Goal: Task Accomplishment & Management: Complete application form

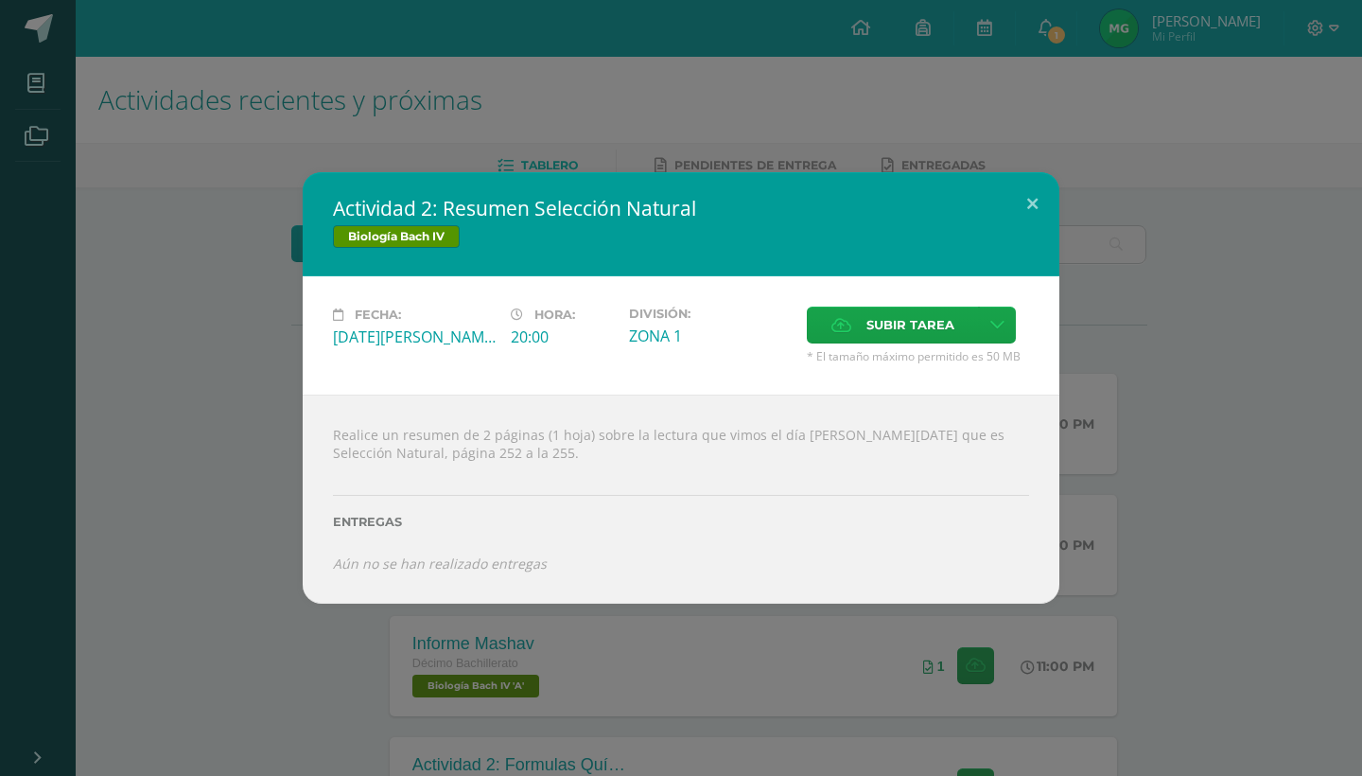
scroll to position [177, 0]
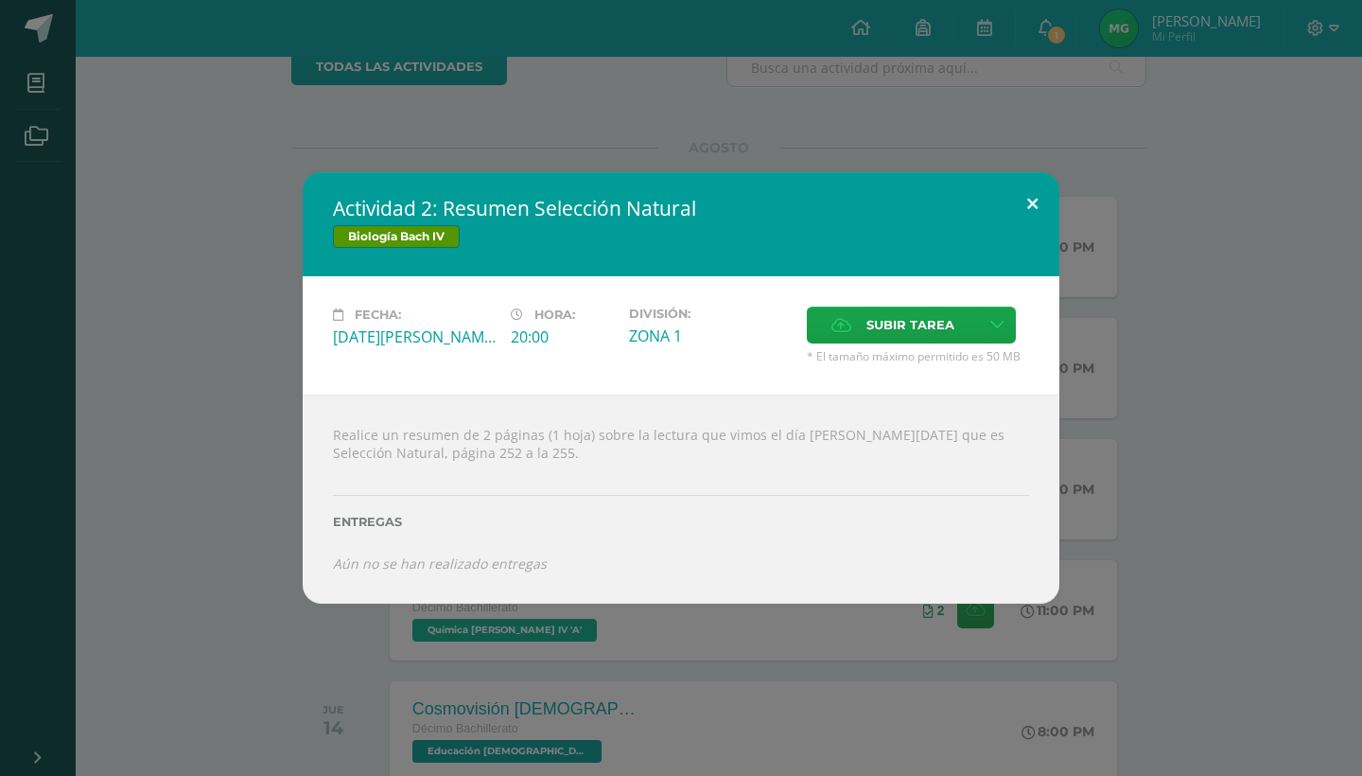
click at [1039, 198] on button at bounding box center [1033, 204] width 54 height 64
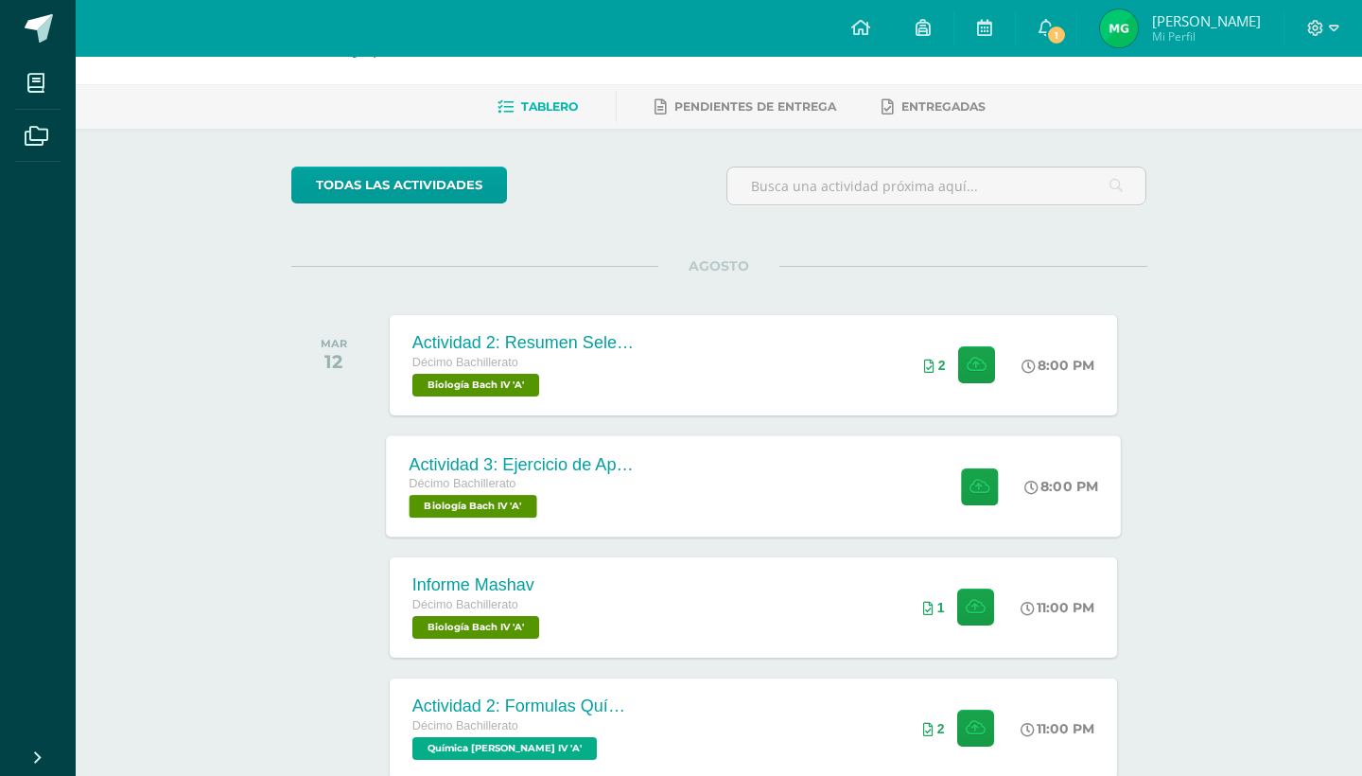
scroll to position [63, 0]
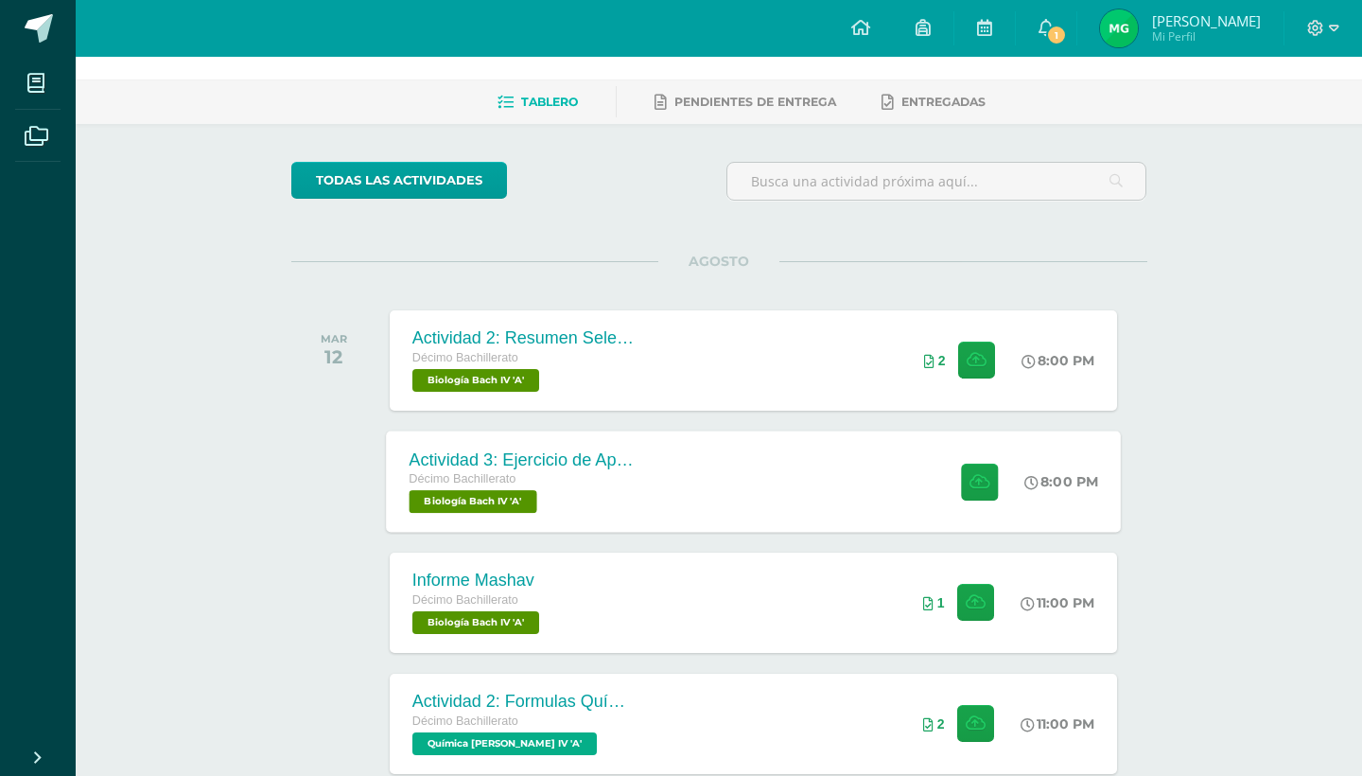
click at [736, 515] on div "Actividad 3: Ejercicio de Aprendizaje 16.2 Décimo Bachillerato Biología Bach IV…" at bounding box center [753, 481] width 735 height 101
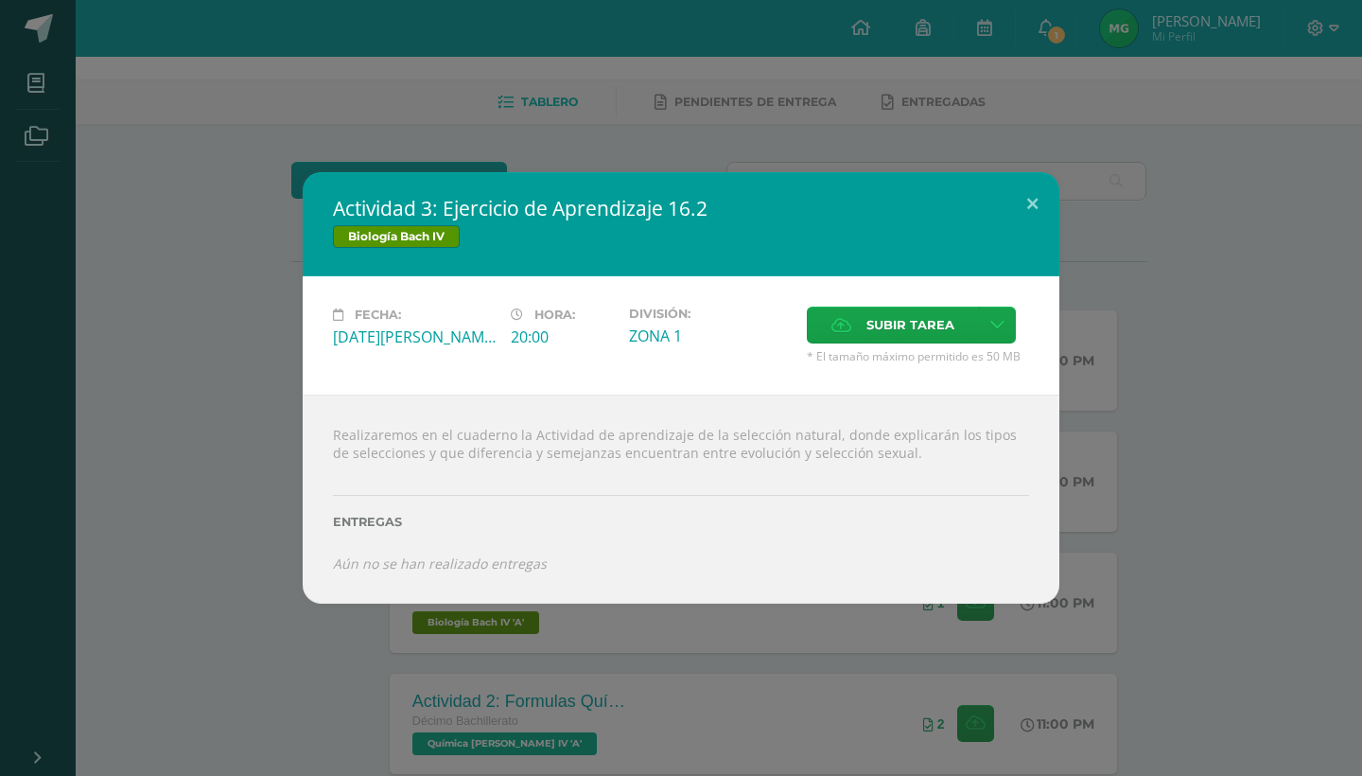
click at [1158, 368] on div "Actividad 3: Ejercicio de Aprendizaje 16.2 Biología Bach IV Fecha: Martes 12 de…" at bounding box center [681, 387] width 1347 height 431
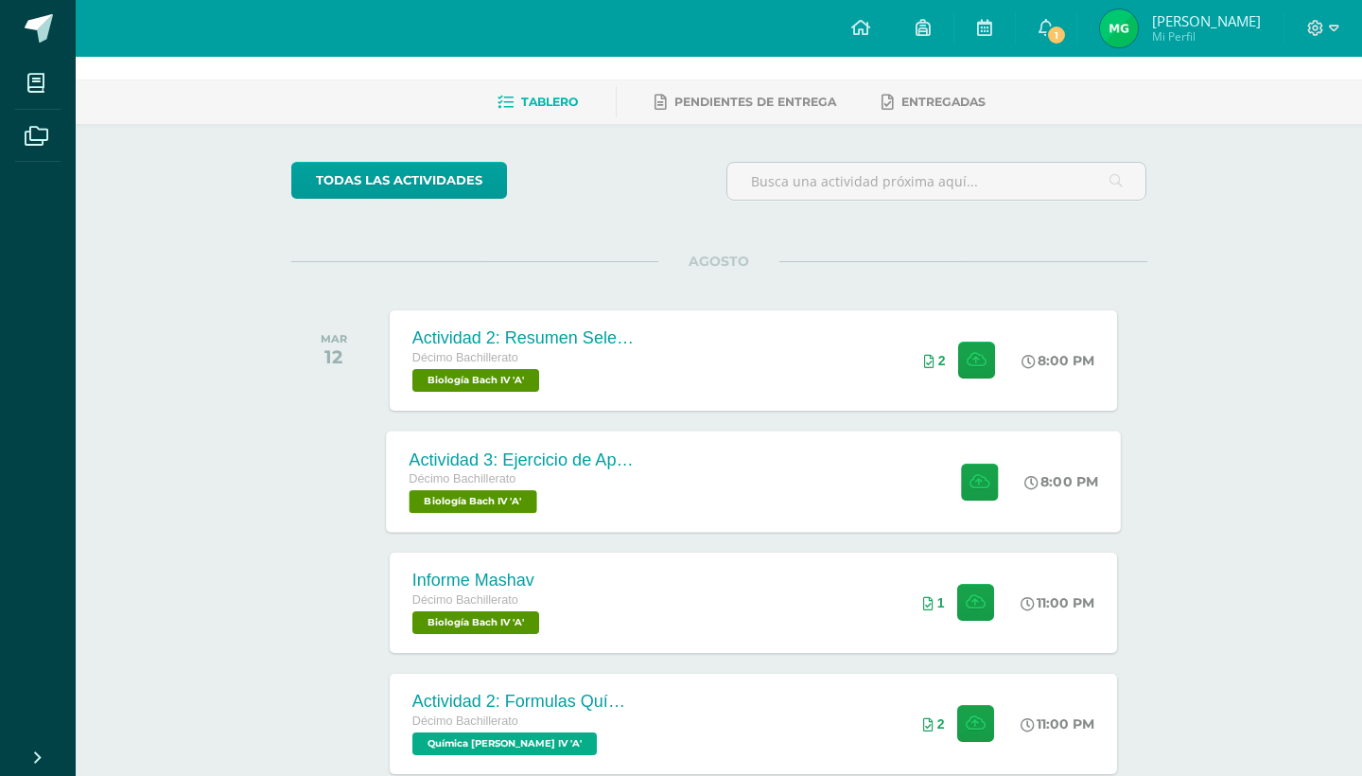
click at [596, 455] on div "Actividad 3: Ejercicio de Aprendizaje 16.2" at bounding box center [523, 459] width 229 height 20
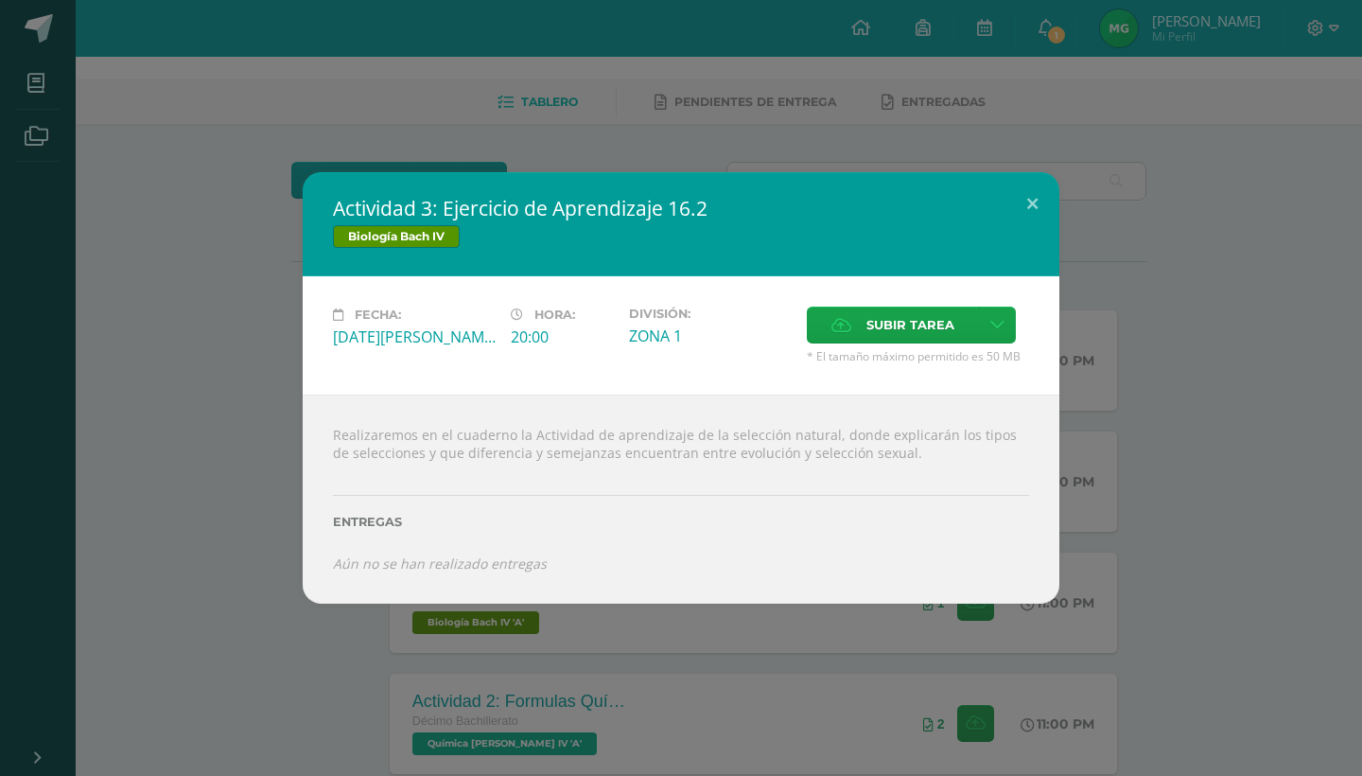
click at [1128, 244] on div "Actividad 3: Ejercicio de Aprendizaje 16.2 Biología Bach IV Fecha: Martes 12 de…" at bounding box center [681, 387] width 1347 height 431
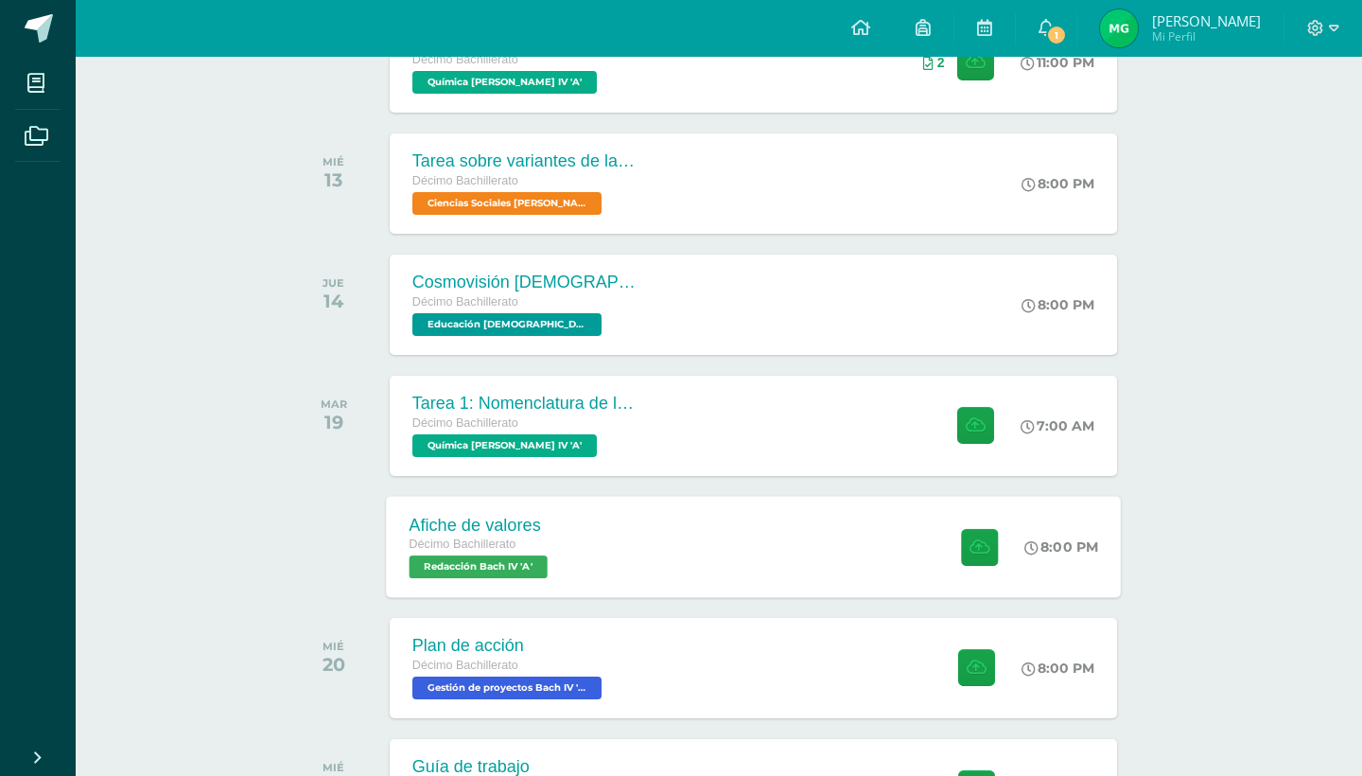
scroll to position [711, 0]
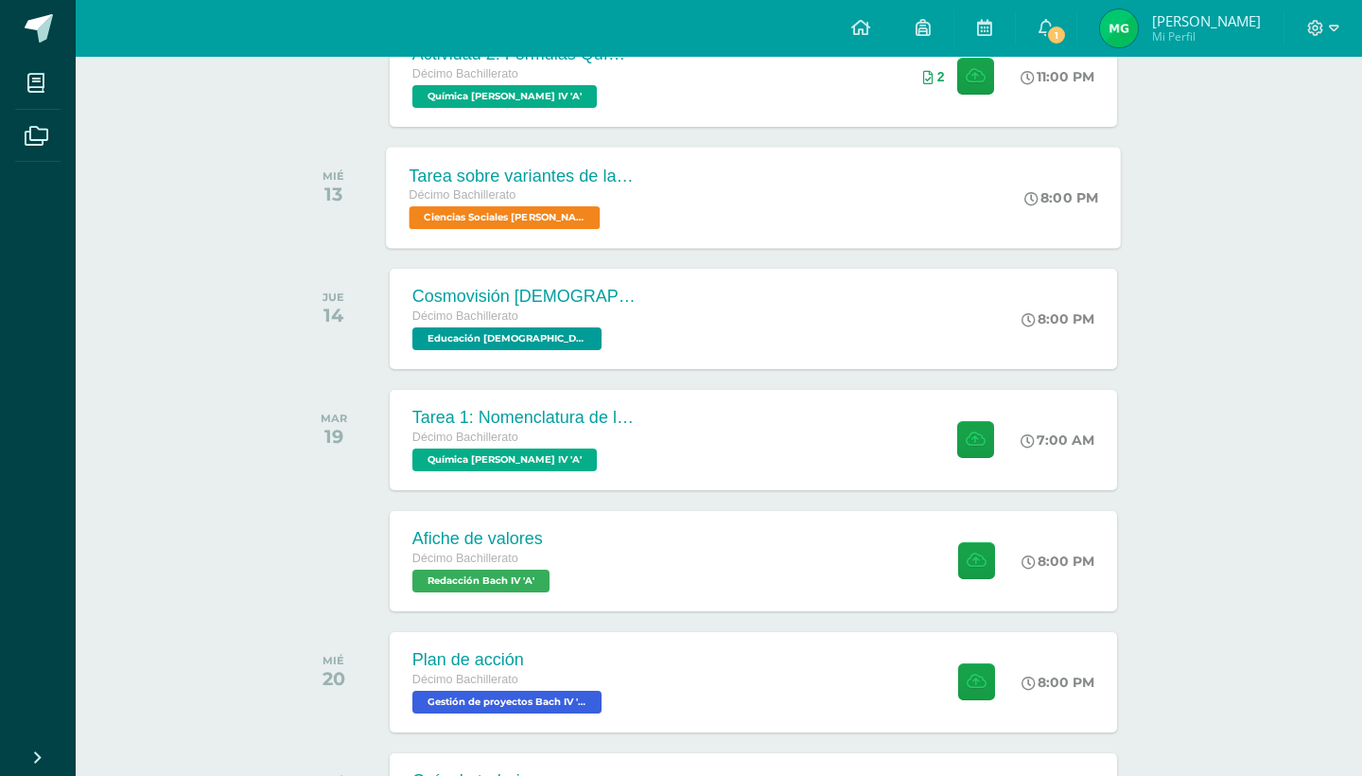
click at [718, 179] on div "Tarea sobre variantes de la Corrupción Décimo Bachillerato Ciencias Sociales Ba…" at bounding box center [753, 197] width 735 height 101
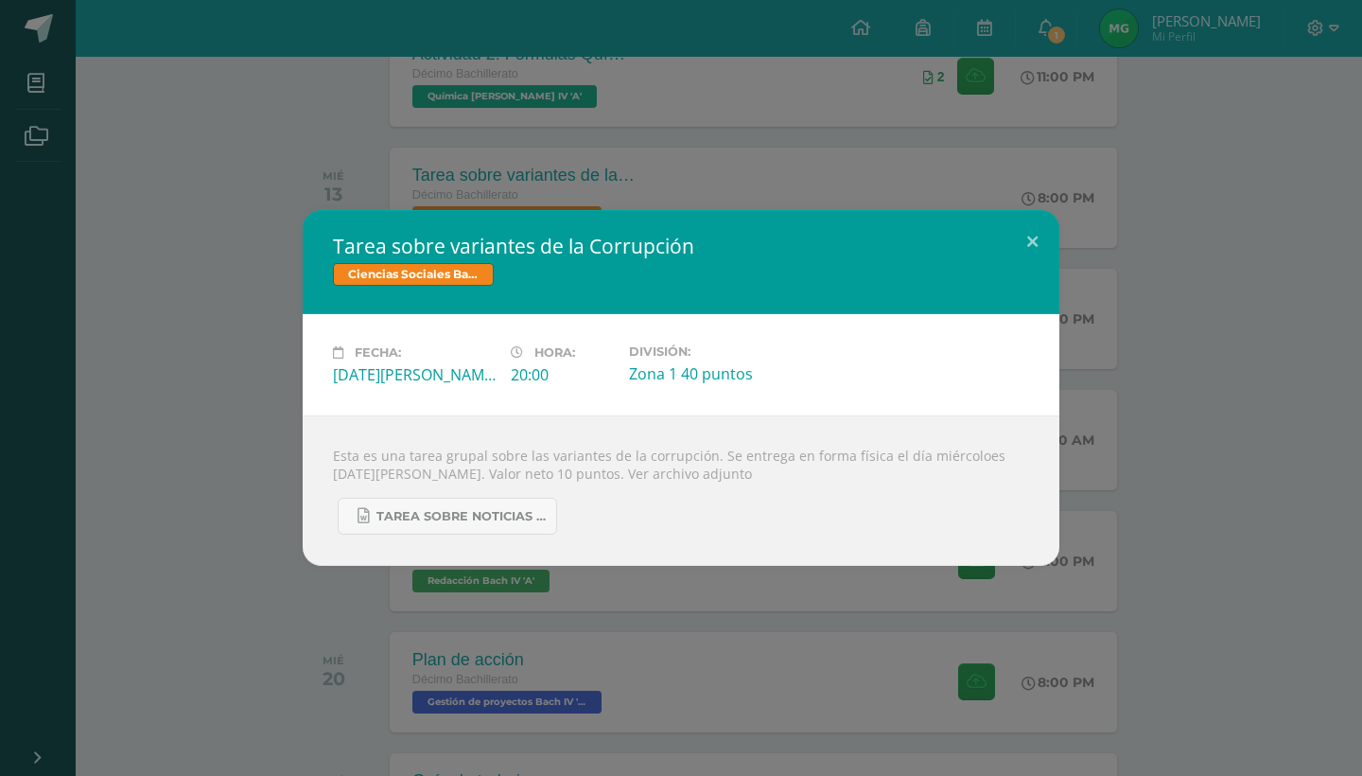
click at [1155, 546] on div "Tarea sobre variantes de la Corrupción Ciencias Sociales Bach IV Fecha: Miércol…" at bounding box center [681, 388] width 1347 height 356
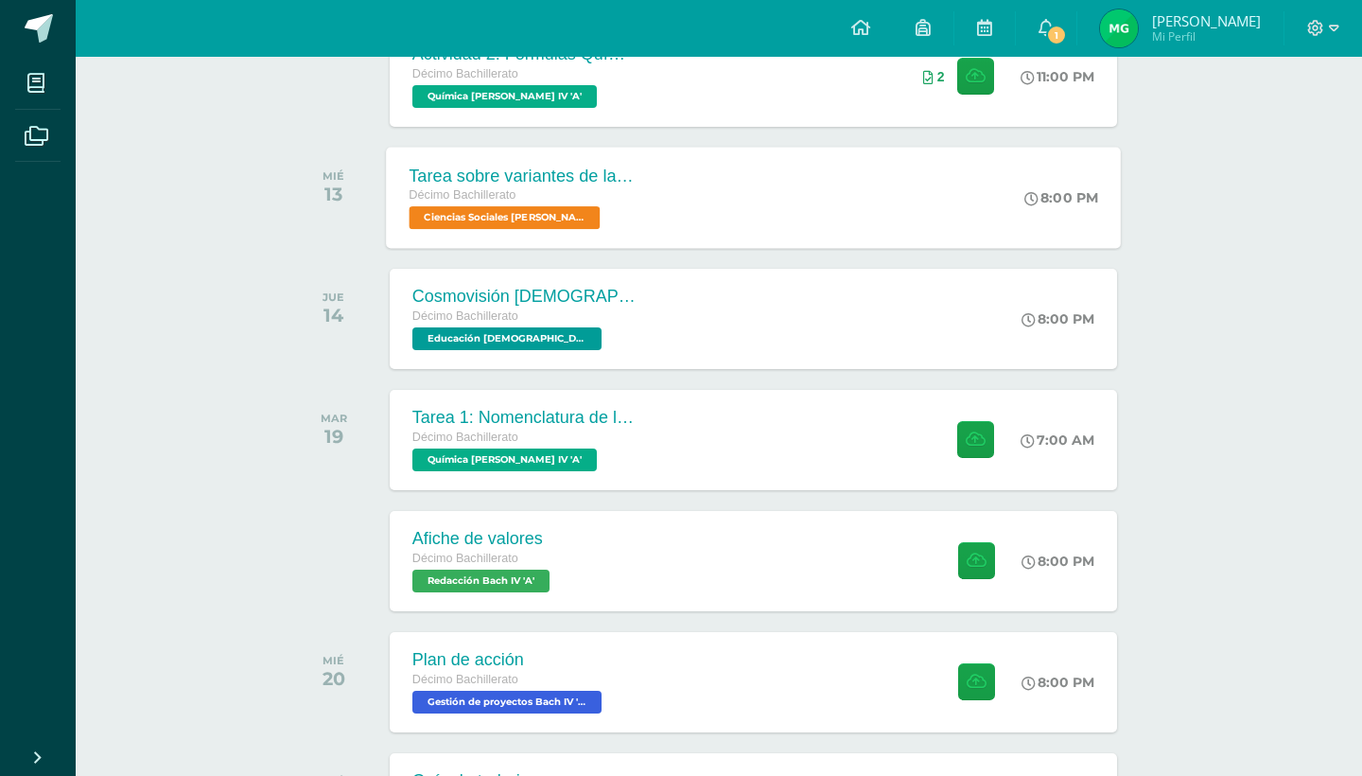
click at [739, 207] on div "Tarea sobre variantes de la Corrupción Décimo Bachillerato Ciencias Sociales Ba…" at bounding box center [753, 197] width 735 height 101
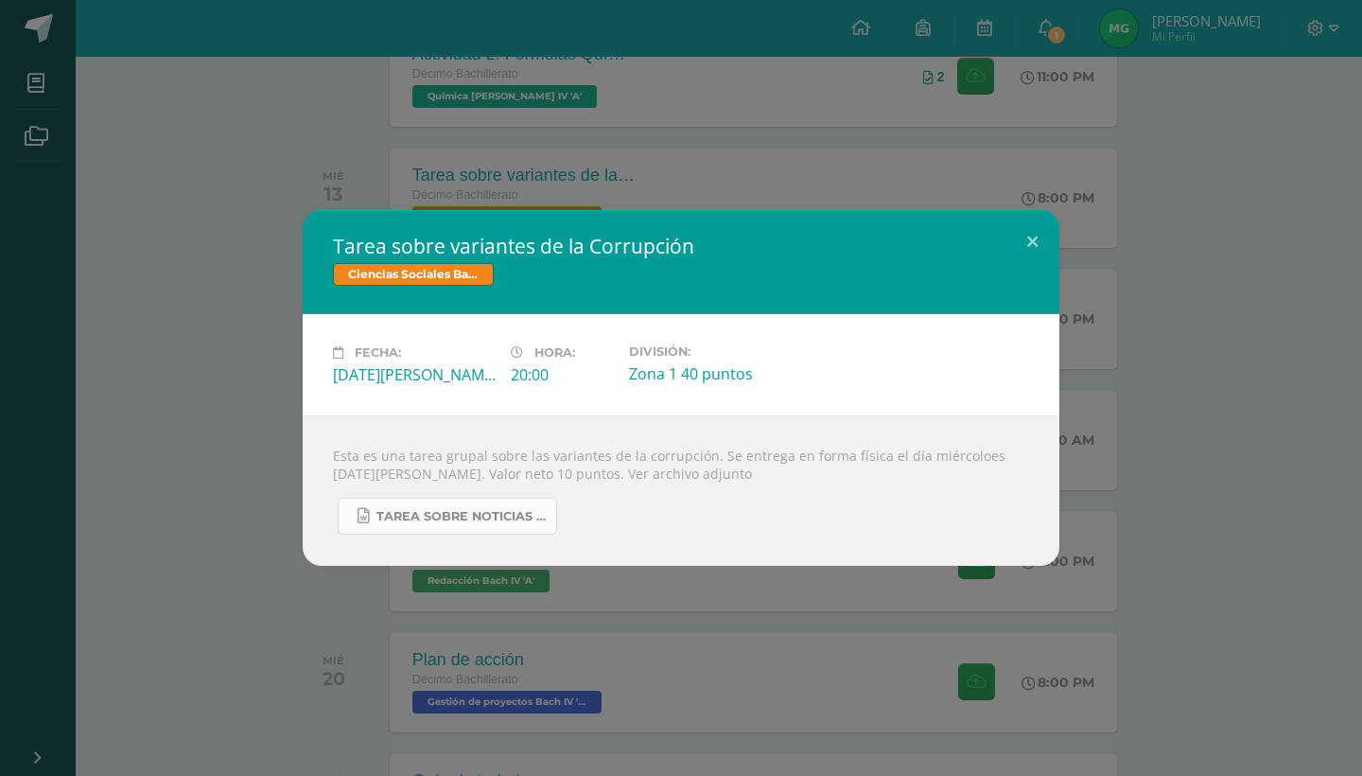
click at [416, 510] on span "Tarea sobre noticias de variantes de la corrupción.docx" at bounding box center [462, 516] width 170 height 15
click at [1080, 669] on div "Tarea sobre variantes de la Corrupción Ciencias Sociales Bach IV Fecha: Miércol…" at bounding box center [681, 388] width 1362 height 776
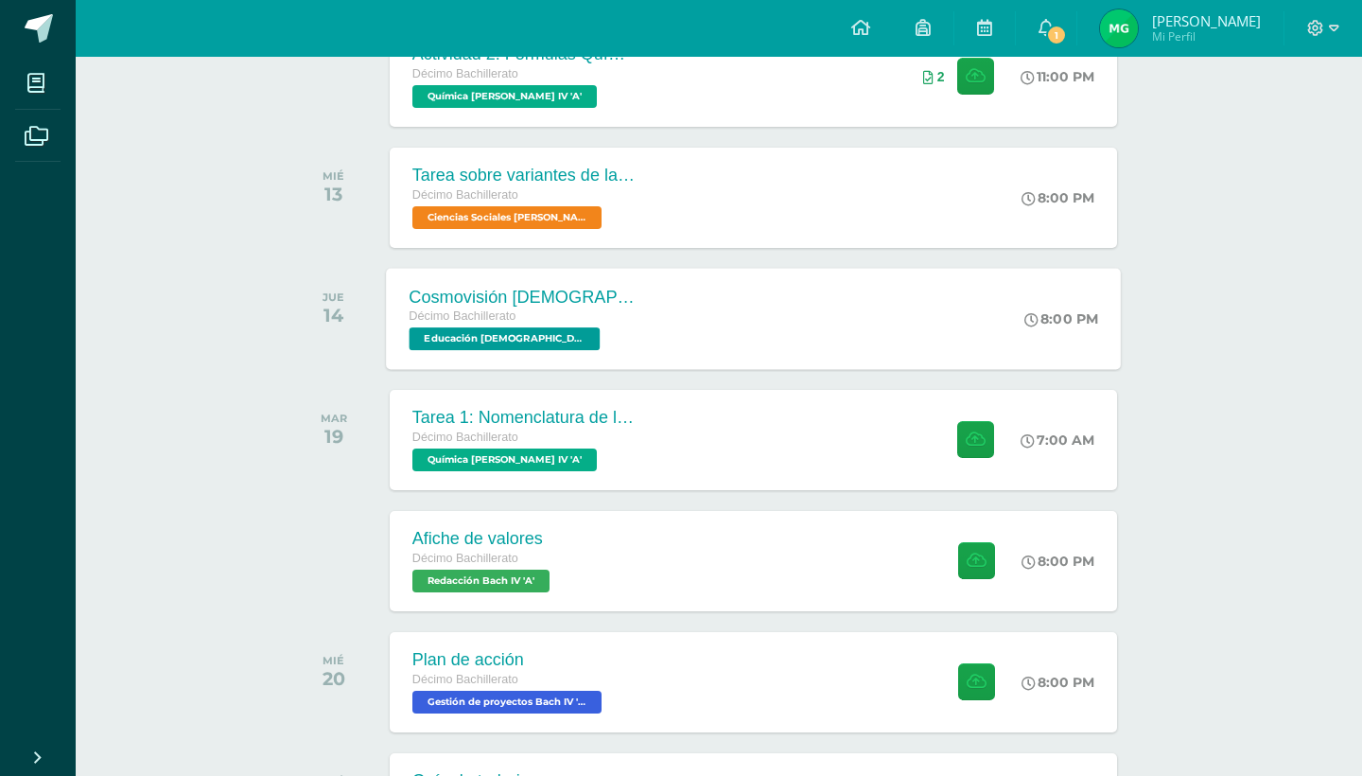
click at [783, 329] on div "Cosmovisión Bíblica Décimo Bachillerato Educación Cristiana Bach IV 'A' 8:00 PM…" at bounding box center [753, 318] width 735 height 101
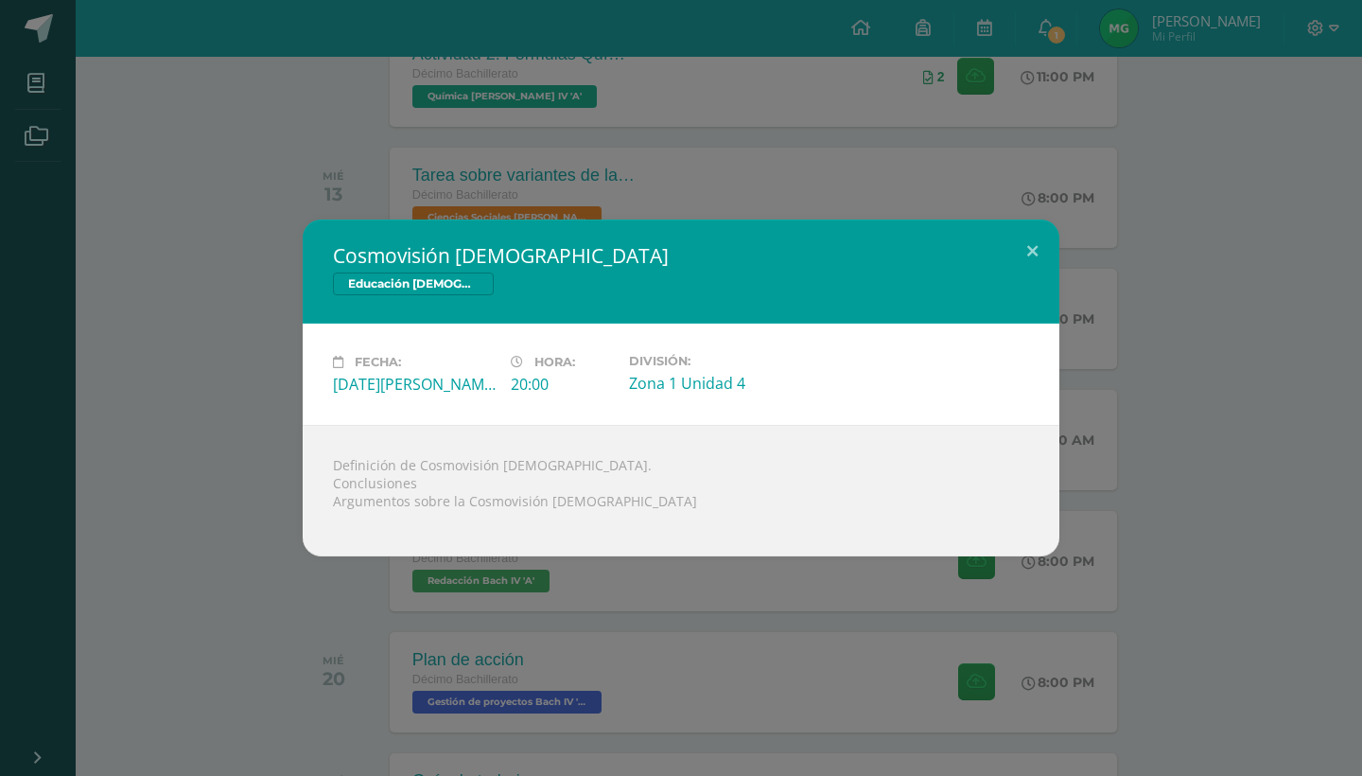
click at [814, 594] on div "Cosmovisión Bíblica Educación Cristiana Bach IV Fecha: Jueves 14 de Agosto Hora…" at bounding box center [681, 388] width 1362 height 776
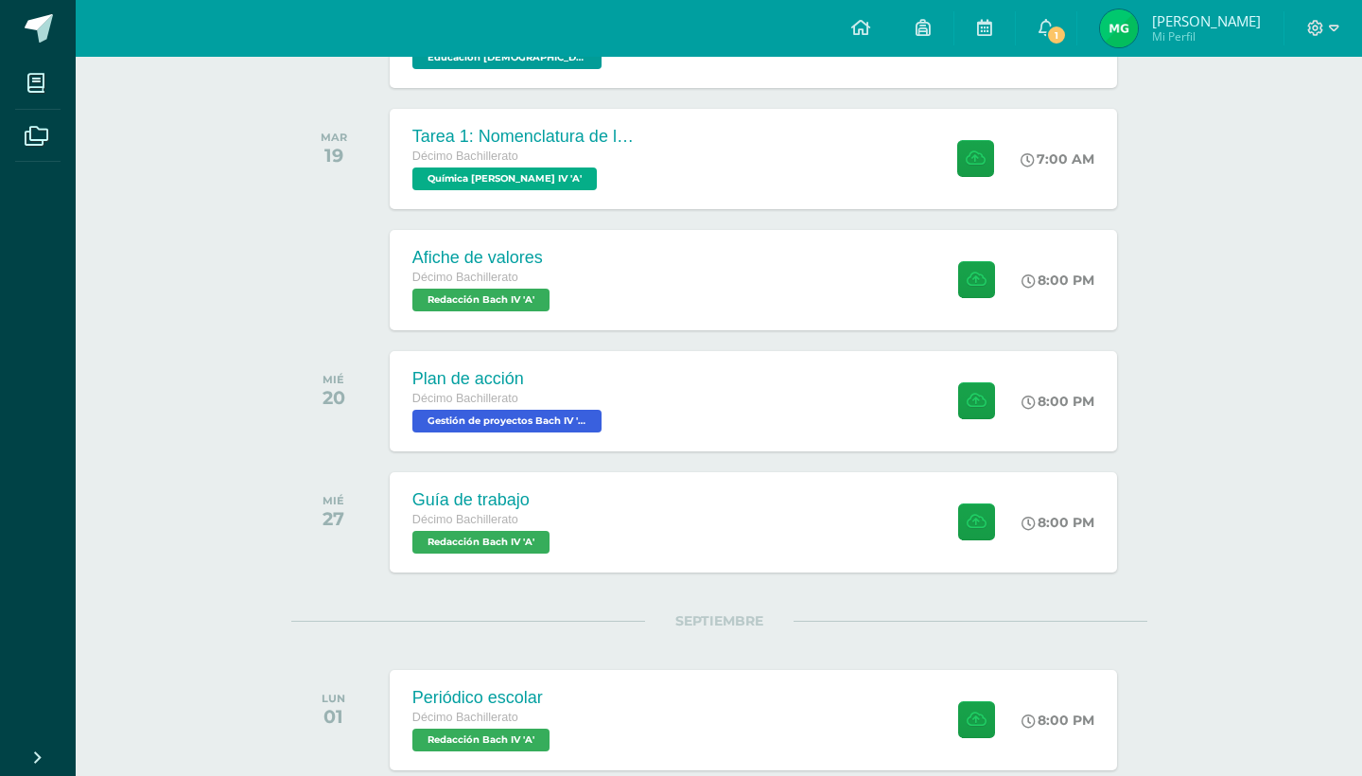
scroll to position [989, 0]
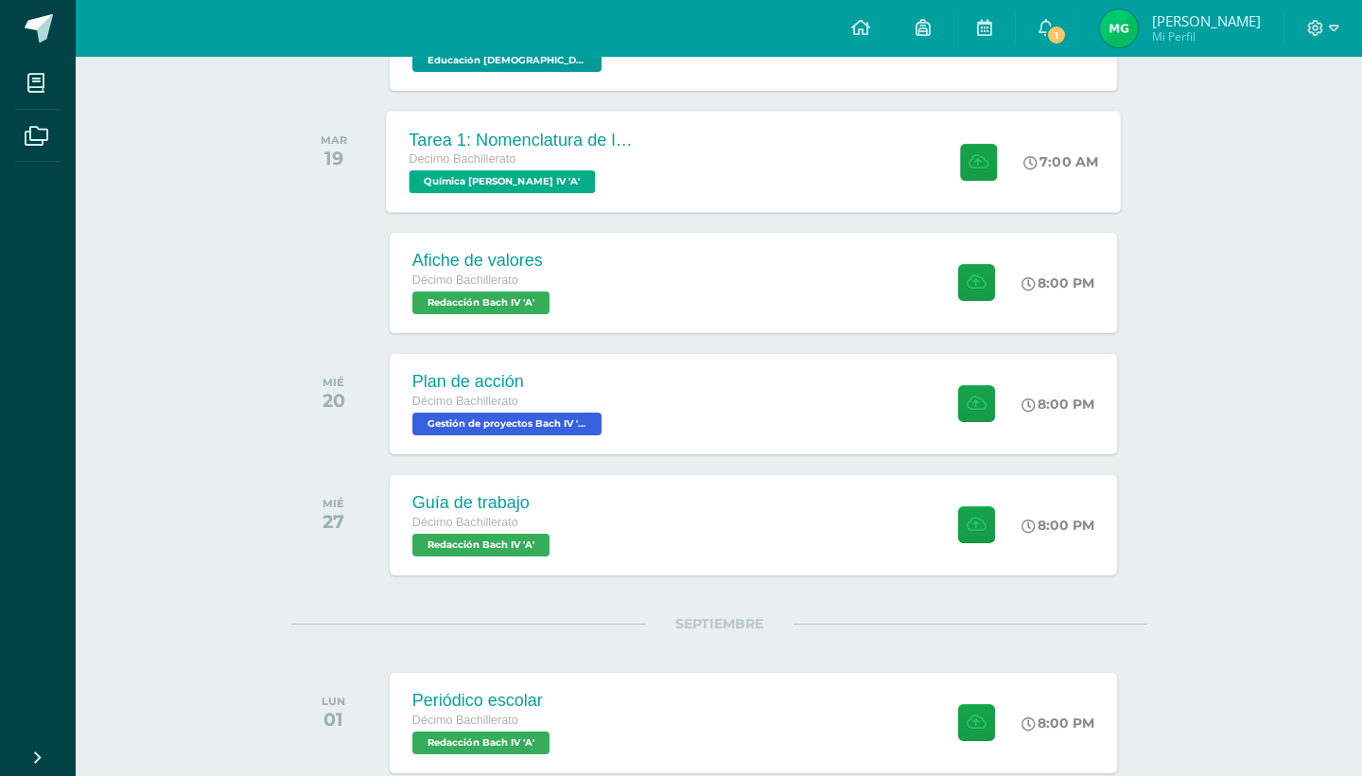
click at [615, 183] on div "Décimo Bachillerato Química Bach IV 'A'" at bounding box center [523, 171] width 229 height 44
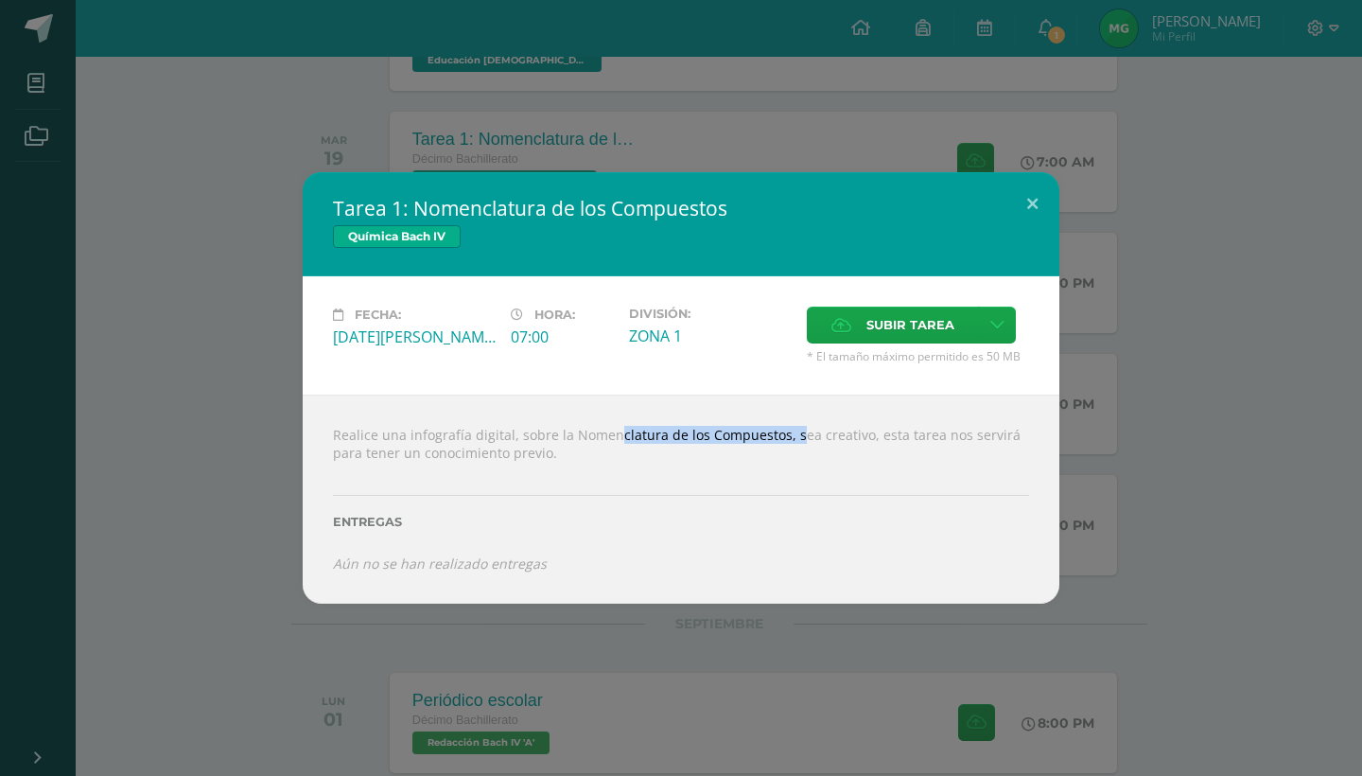
drag, startPoint x: 565, startPoint y: 435, endPoint x: 758, endPoint y: 431, distance: 193.1
click at [764, 432] on div "Realice una infografía digital, sobre la Nomenclatura de los Compuestos, sea cr…" at bounding box center [681, 499] width 757 height 209
click at [577, 457] on div "Realice una infografía digital, sobre la Nomenclatura de los Compuestos, sea cr…" at bounding box center [681, 499] width 757 height 209
drag, startPoint x: 554, startPoint y: 434, endPoint x: 772, endPoint y: 425, distance: 218.8
click at [774, 426] on div "Realice una infografía digital, sobre la Nomenclatura de los Compuestos, sea cr…" at bounding box center [681, 499] width 757 height 209
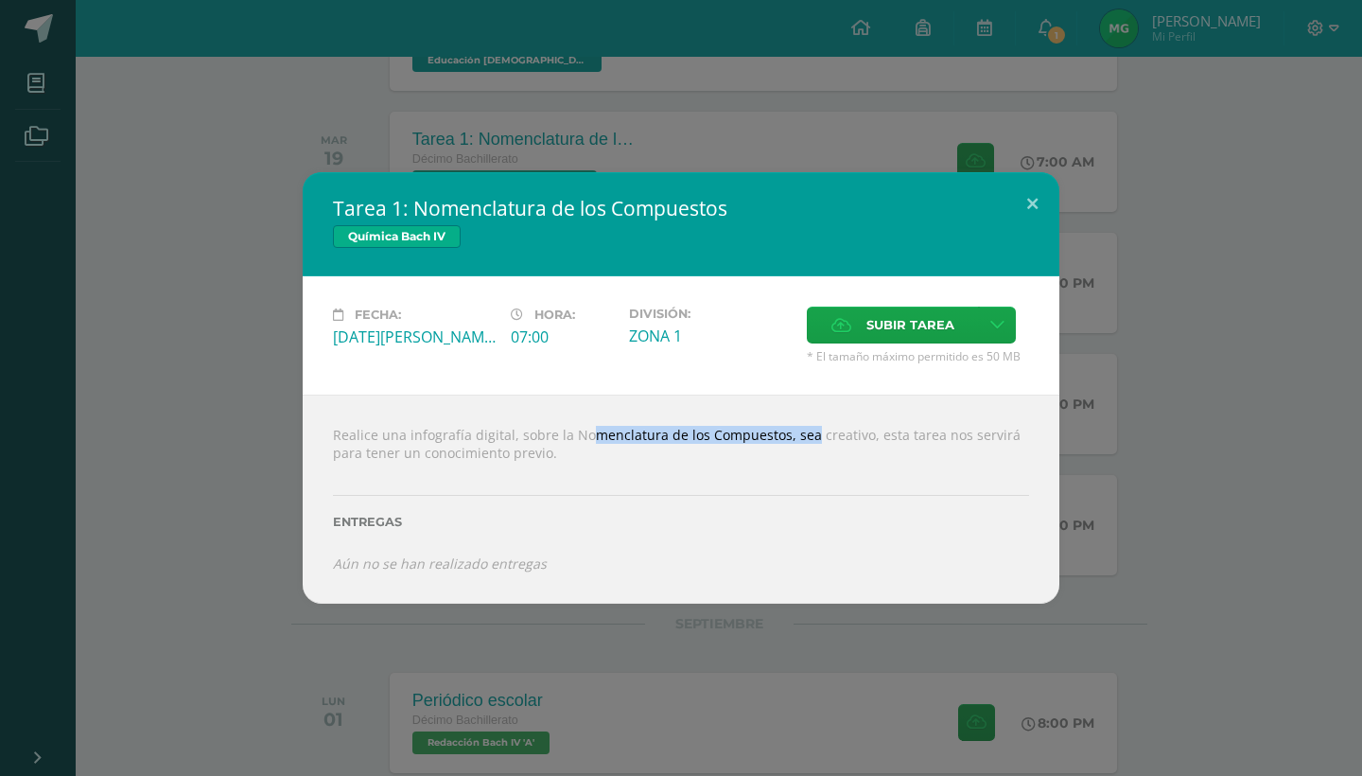
copy div "la Nomenclatura de los Compuestos"
click at [883, 320] on span "Subir tarea" at bounding box center [911, 325] width 88 height 35
click at [0, 0] on input "Subir tarea" at bounding box center [0, 0] width 0 height 0
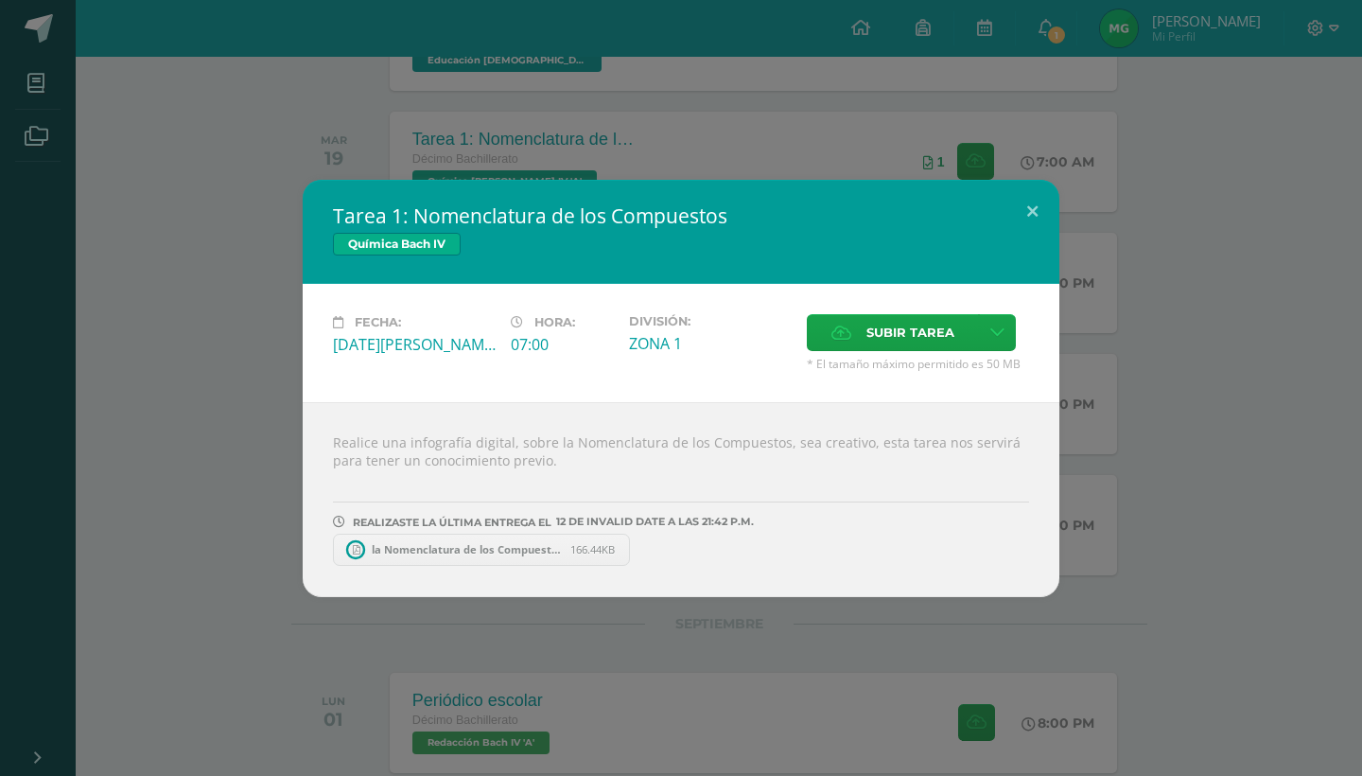
click at [422, 565] on link "la Nomenclatura de los Compuestos.pdf 166.44KB" at bounding box center [481, 550] width 297 height 32
click at [1026, 207] on button at bounding box center [1033, 212] width 54 height 64
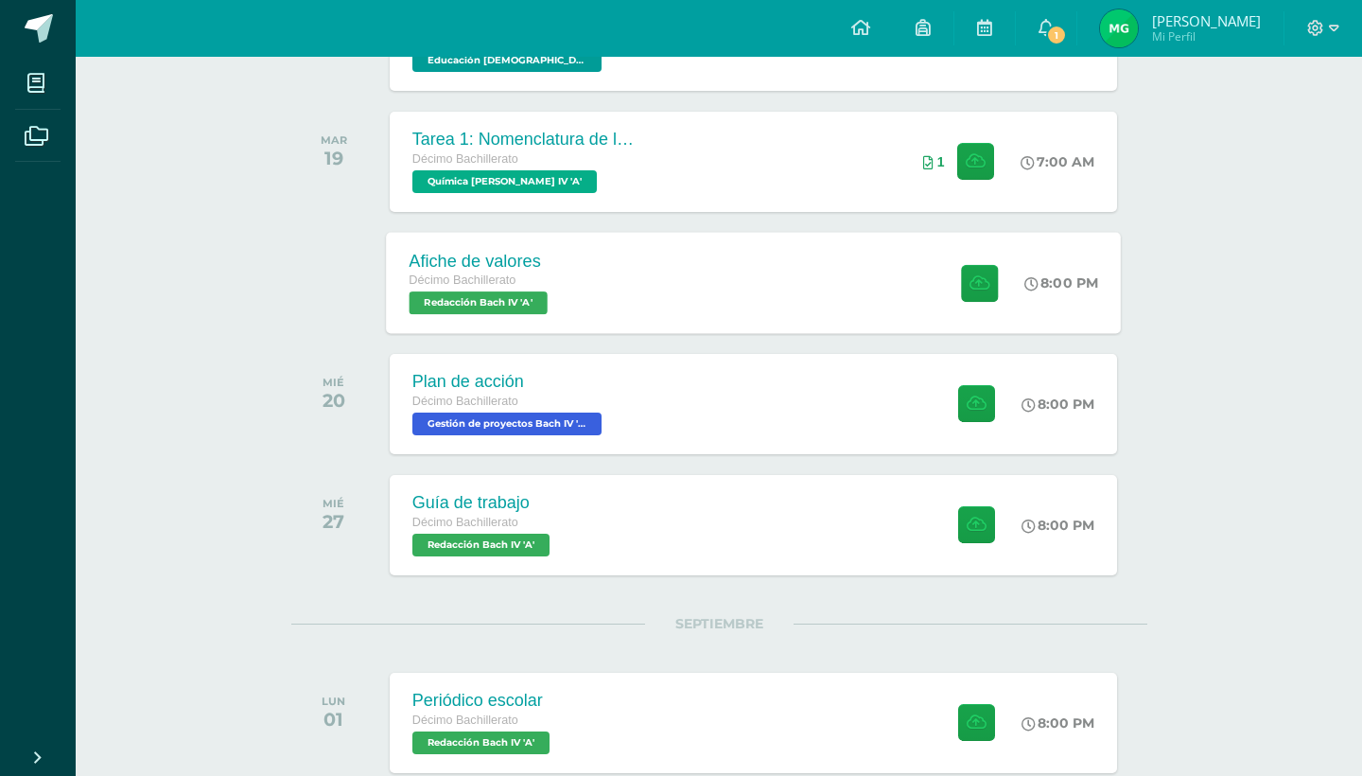
click at [736, 275] on div "Afiche de valores Décimo Bachillerato Redacción Bach IV 'A' 8:00 PM Afiche de v…" at bounding box center [753, 282] width 735 height 101
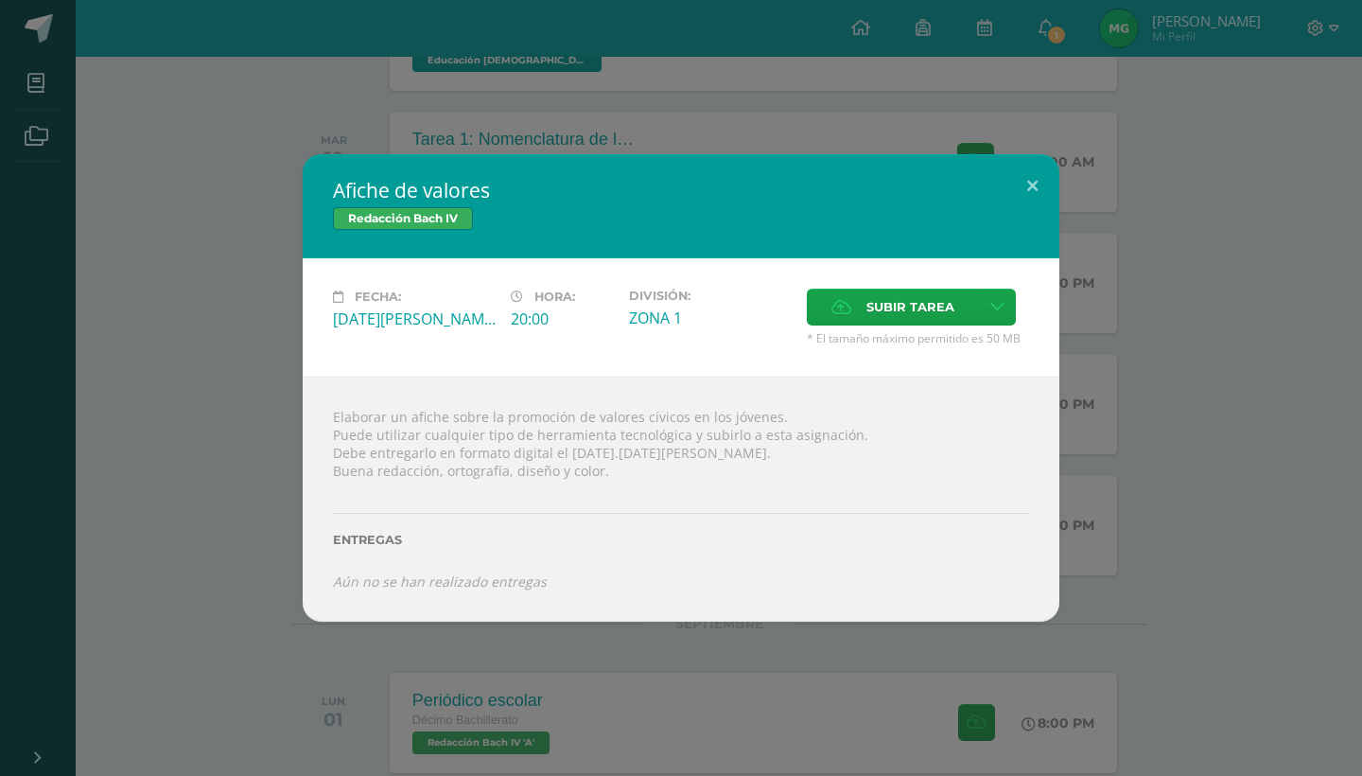
click at [609, 624] on div "Afiche de valores Redacción Bach IV Fecha: Martes 19 de Agosto Hora: 20:00 Divi…" at bounding box center [681, 388] width 1362 height 776
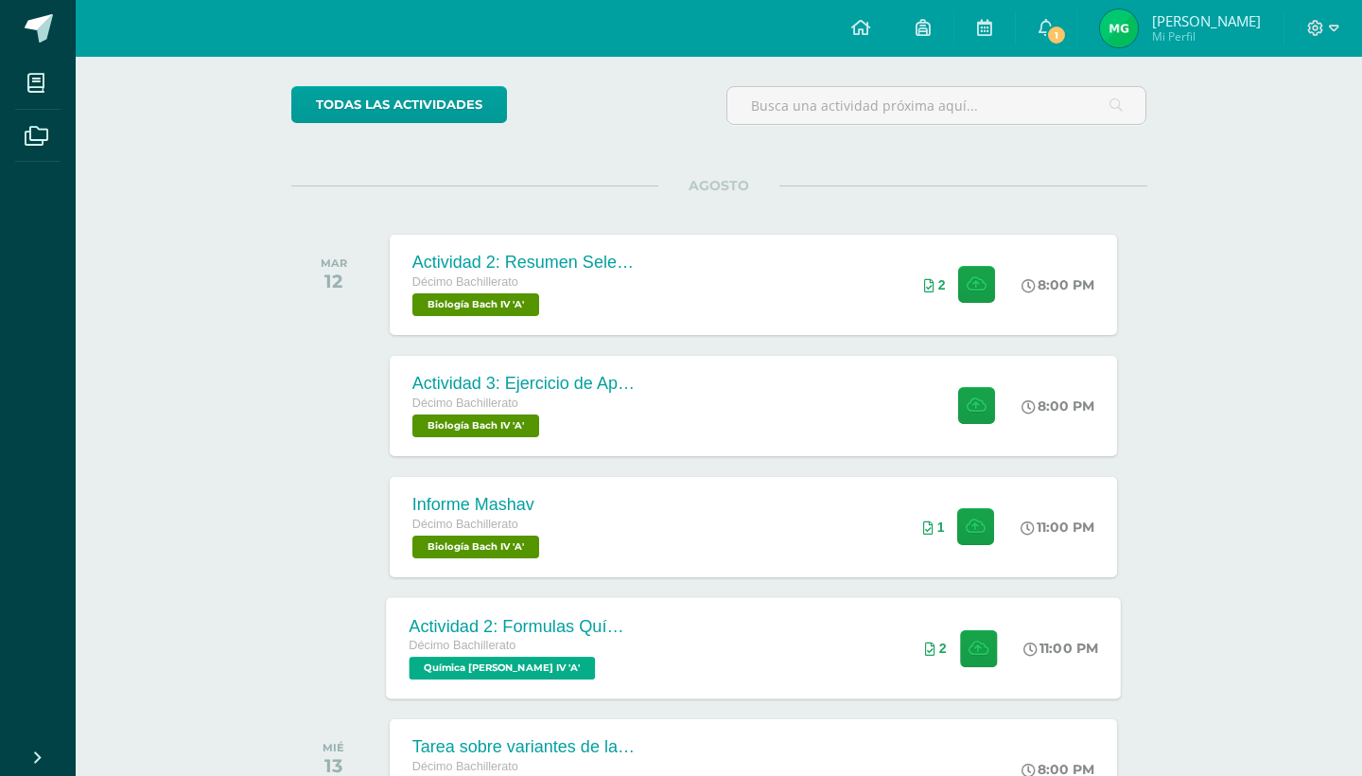
scroll to position [118, 0]
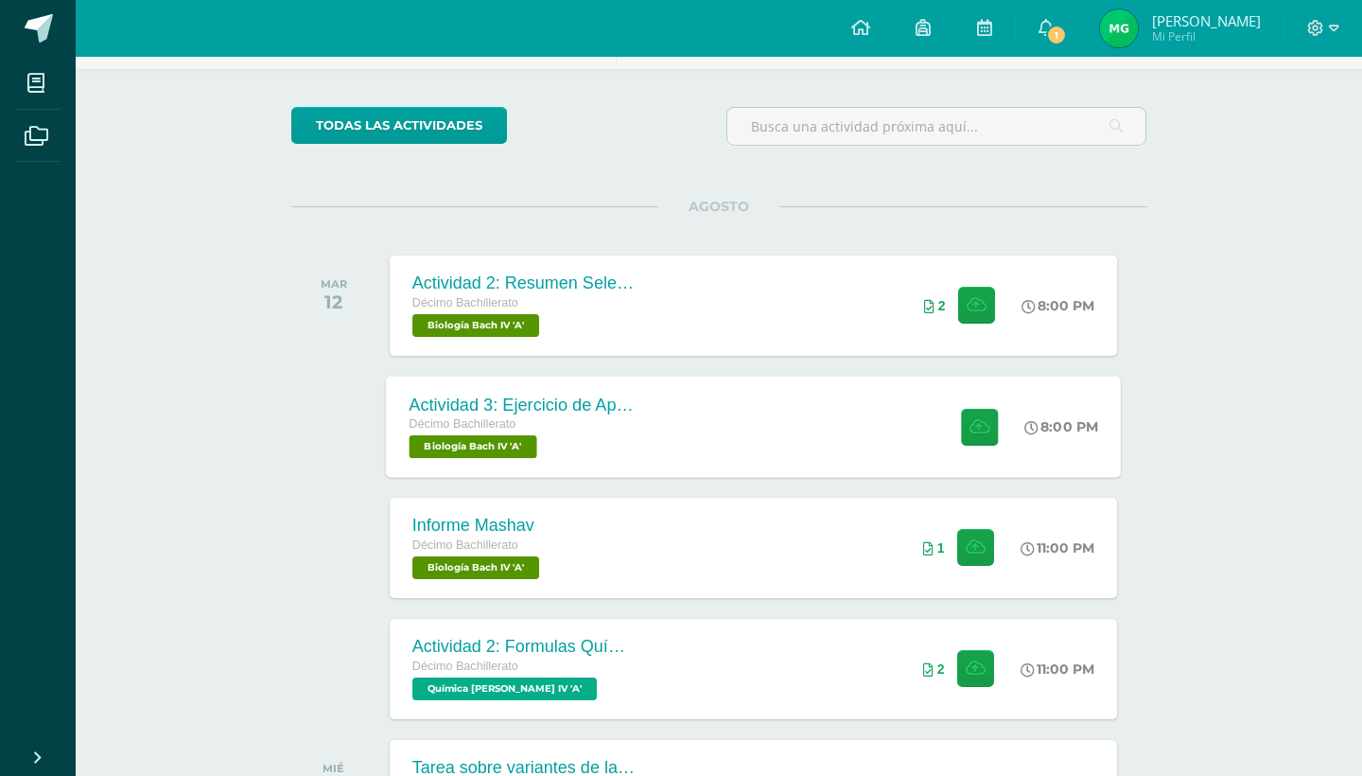
click at [635, 404] on div "Actividad 3: Ejercicio de Aprendizaje 16.2" at bounding box center [523, 405] width 229 height 20
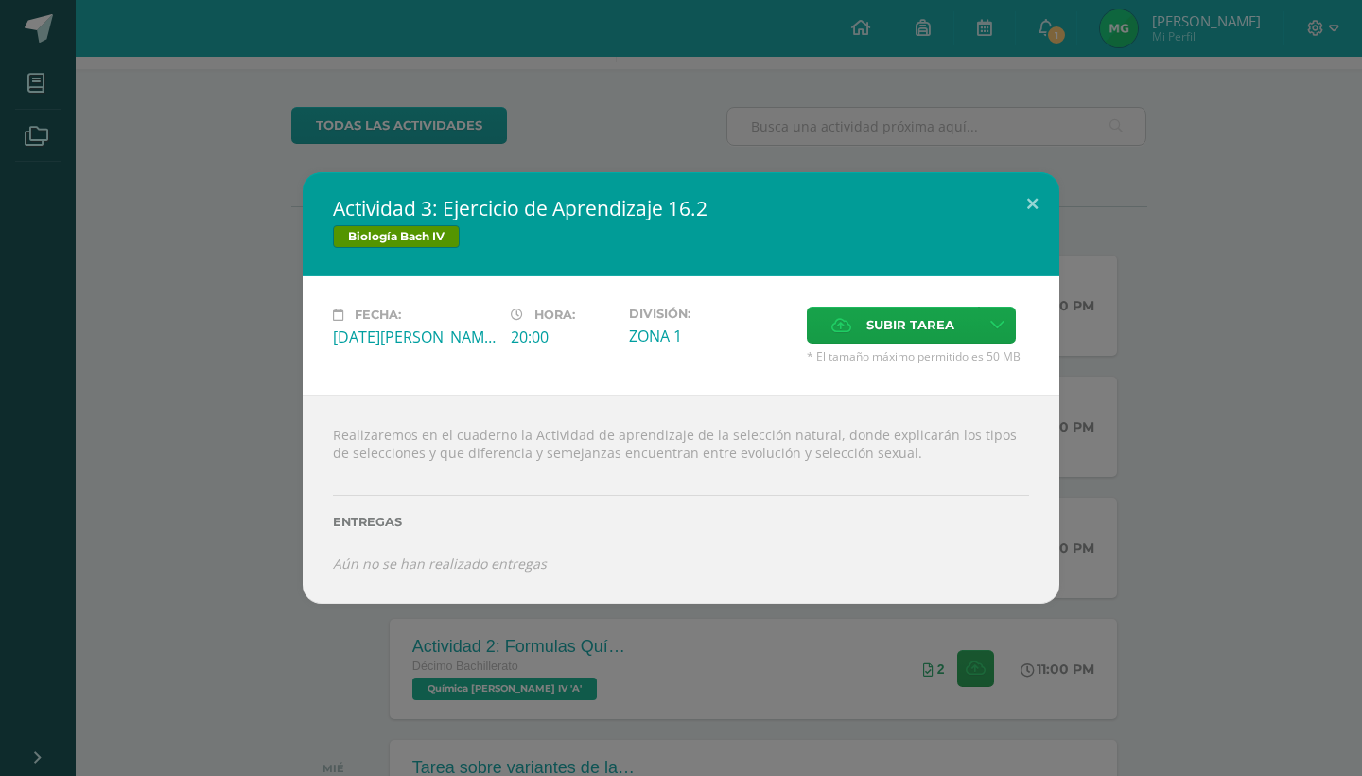
click at [663, 652] on div "Actividad 3: Ejercicio de Aprendizaje 16.2 Biología Bach IV Fecha: Martes 12 de…" at bounding box center [681, 388] width 1362 height 776
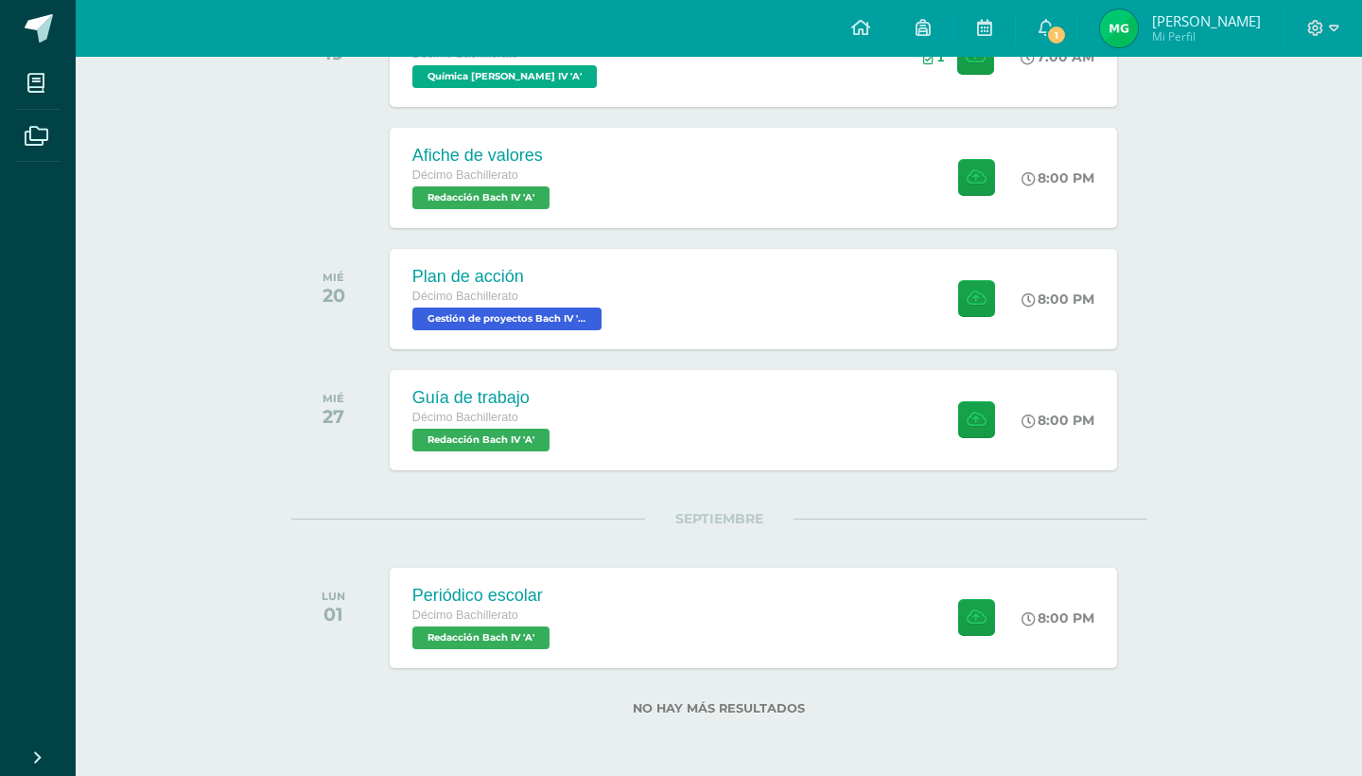
scroll to position [1097, 0]
